Goal: Task Accomplishment & Management: Use online tool/utility

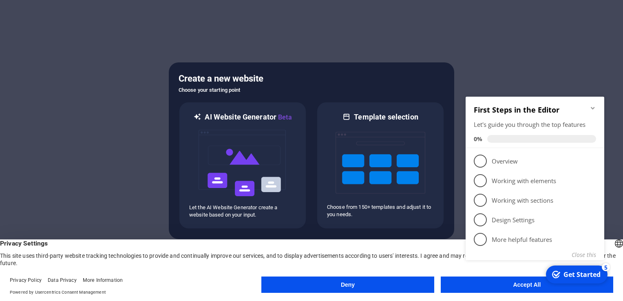
click at [367, 278] on button "Deny" at bounding box center [348, 285] width 173 height 16
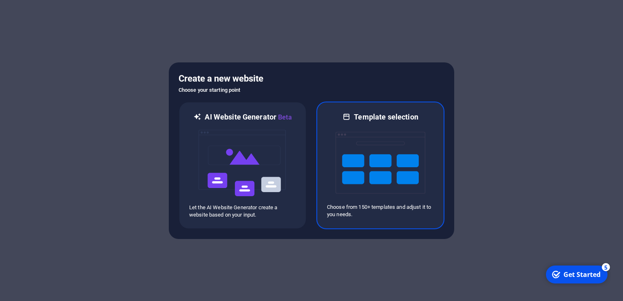
click at [343, 179] on img at bounding box center [381, 163] width 90 height 82
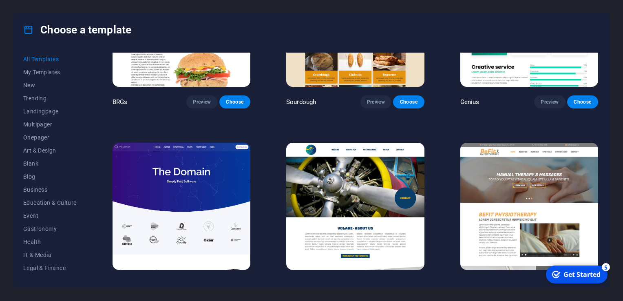
scroll to position [4356, 0]
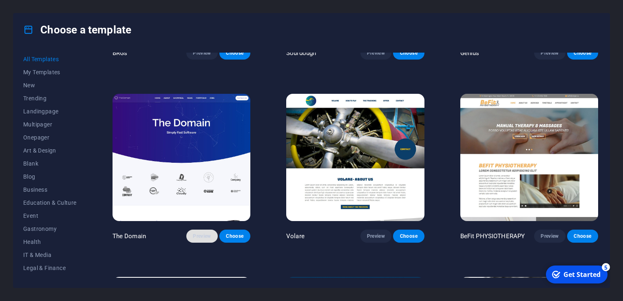
click at [197, 233] on span "Preview" at bounding box center [202, 236] width 18 height 7
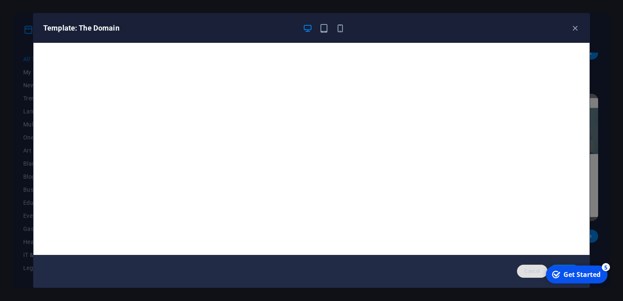
click at [528, 267] on button "Cancel" at bounding box center [532, 271] width 31 height 13
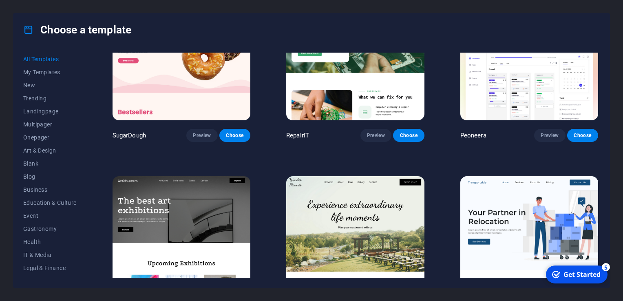
scroll to position [0, 0]
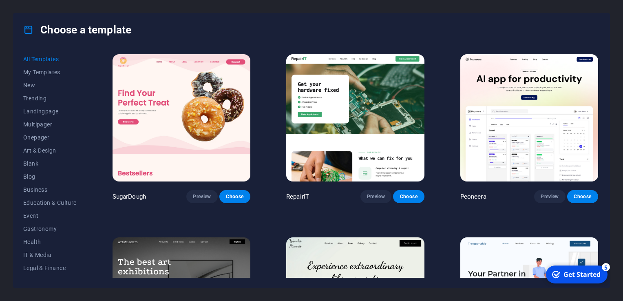
click at [449, 16] on div "Choose a template" at bounding box center [311, 29] width 597 height 33
click at [442, 13] on div "Choose a template" at bounding box center [311, 29] width 597 height 33
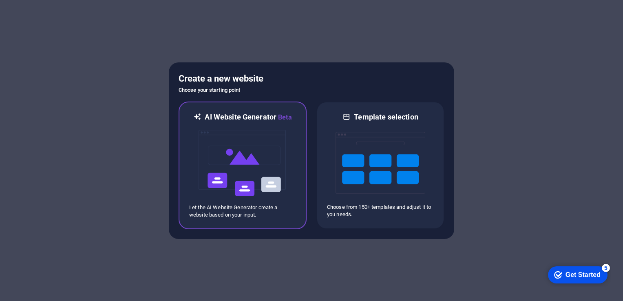
click at [213, 189] on img at bounding box center [243, 163] width 90 height 82
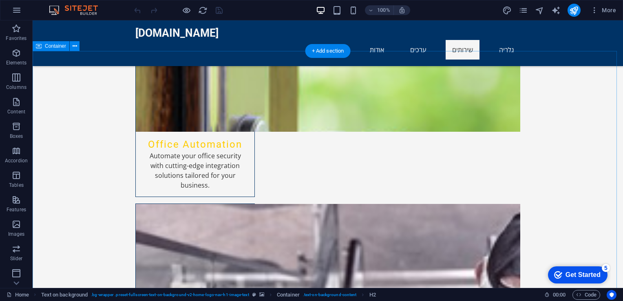
scroll to position [1317, 0]
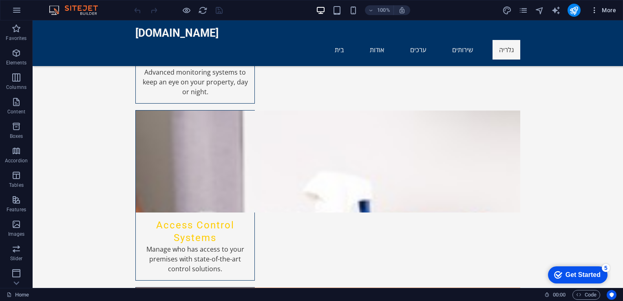
click at [612, 14] on span "More" at bounding box center [604, 10] width 26 height 8
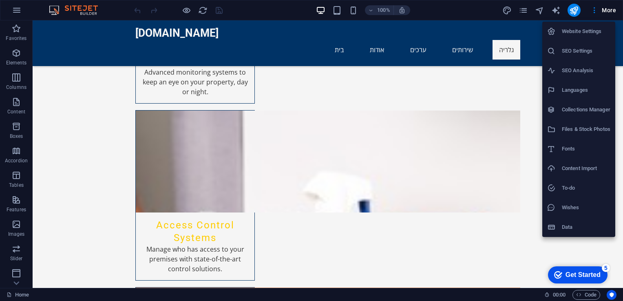
click at [15, 10] on div at bounding box center [311, 150] width 623 height 301
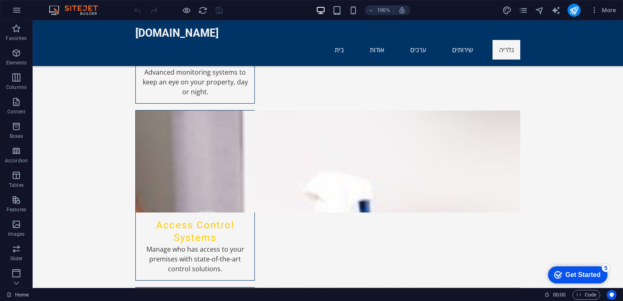
click at [15, 10] on icon "button" at bounding box center [17, 10] width 10 height 10
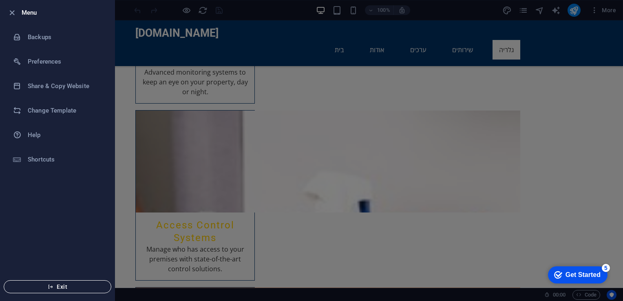
click at [70, 284] on span "Exit" at bounding box center [58, 287] width 94 height 7
